Goal: Information Seeking & Learning: Learn about a topic

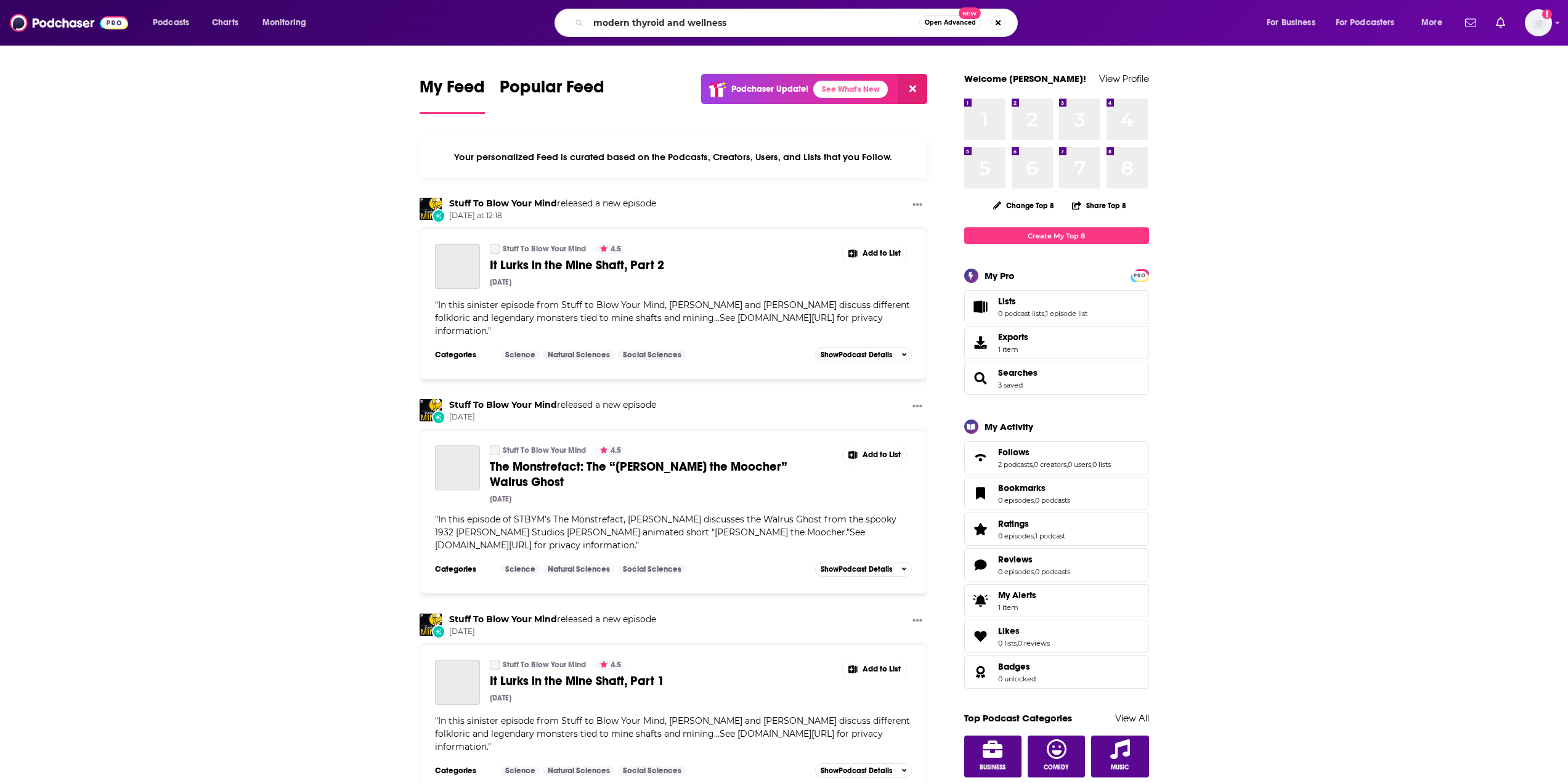
type input "modern thyroid and wellness"
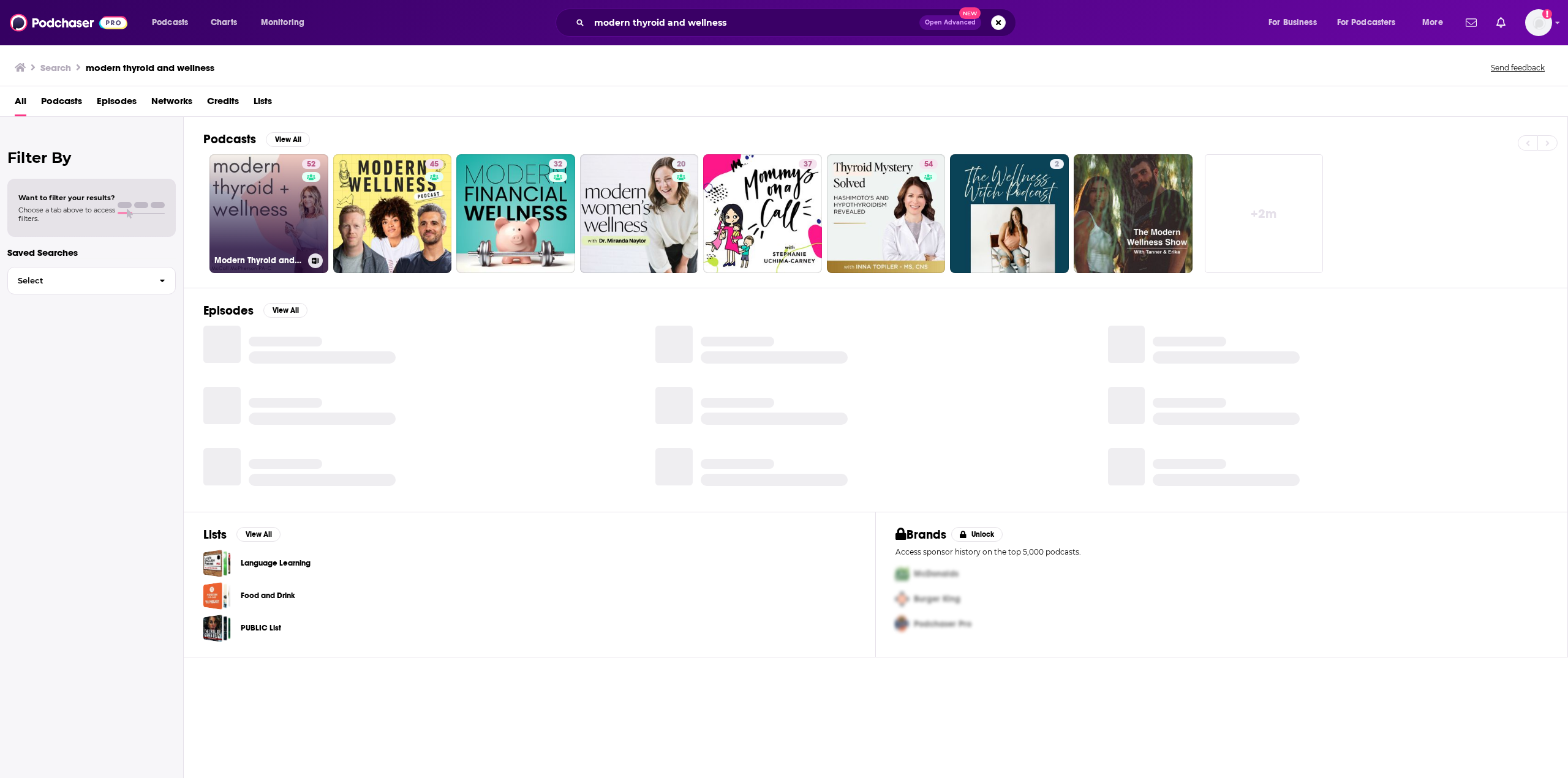
click at [270, 182] on link "52 Modern Thyroid and Wellness" at bounding box center [269, 214] width 119 height 119
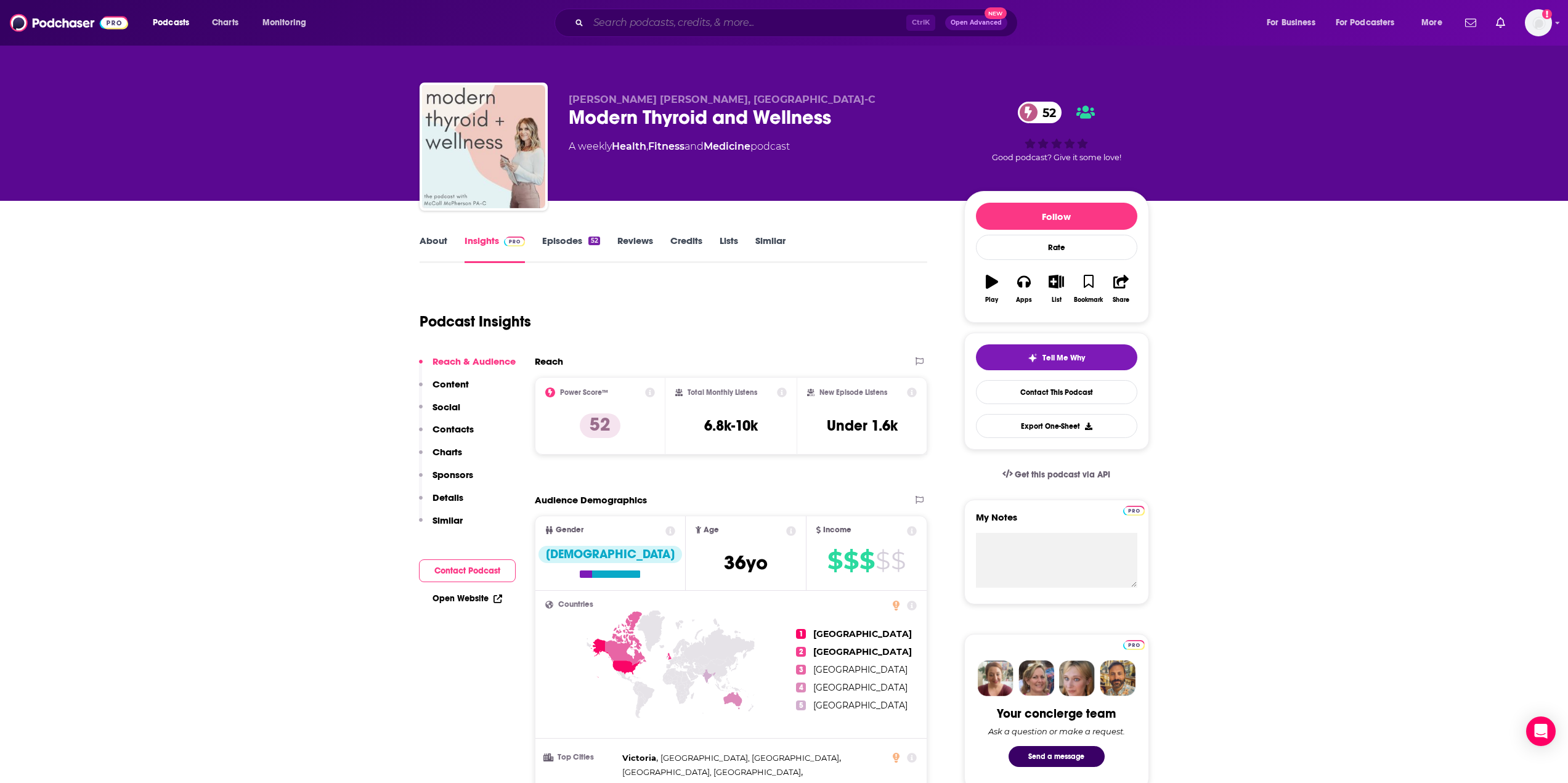
click at [616, 20] on input "Search podcasts, credits, & more..." at bounding box center [747, 22] width 318 height 20
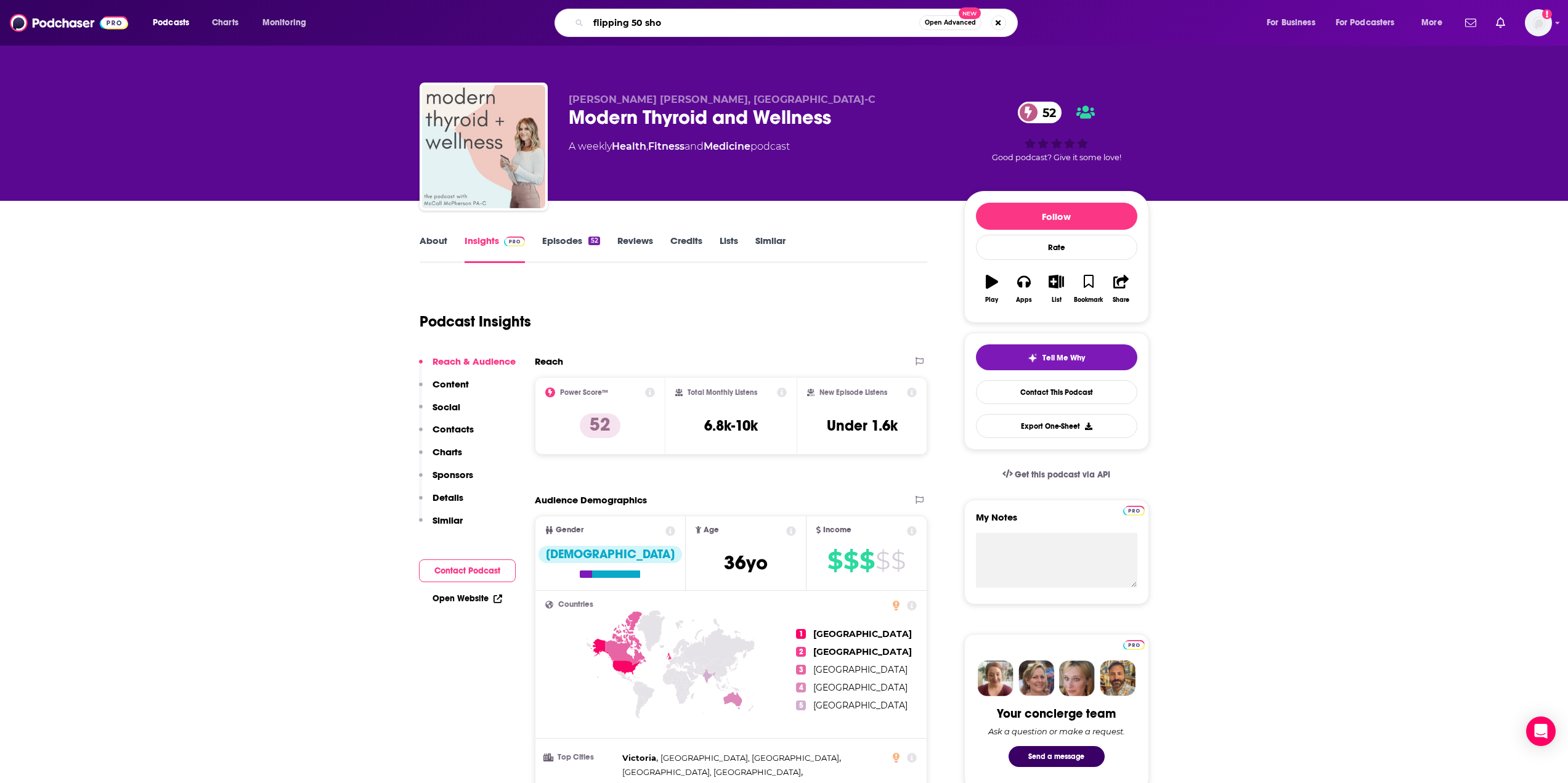
type input "flipping 50 show"
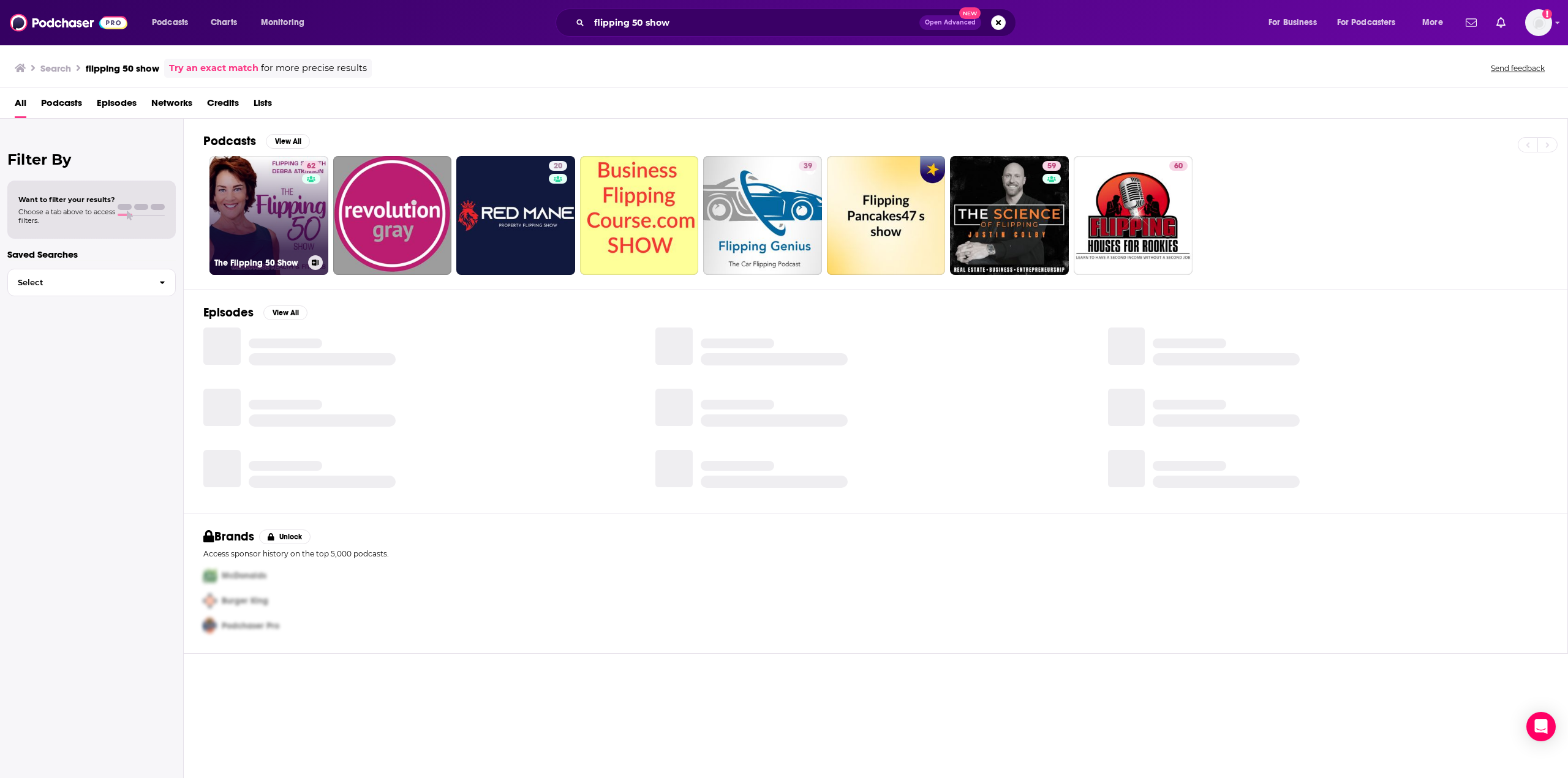
click at [269, 186] on link "62 The Flipping 50 Show" at bounding box center [269, 216] width 119 height 119
